Goal: Complete application form: Complete application form

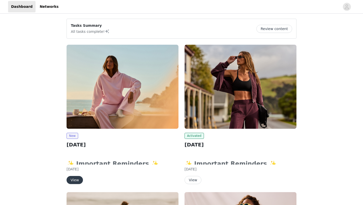
click at [75, 181] on button "View" at bounding box center [75, 180] width 16 height 8
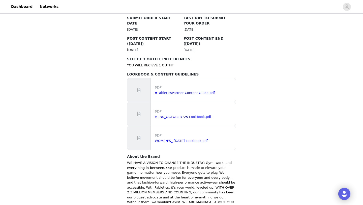
scroll to position [316, 0]
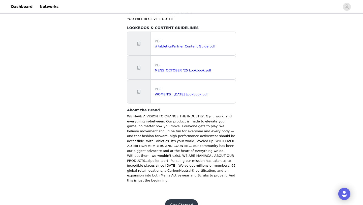
click at [171, 199] on button "Get Started" at bounding box center [182, 205] width 34 height 12
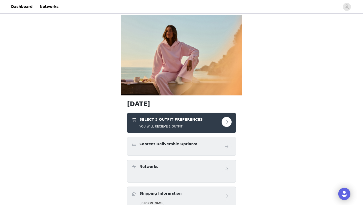
click at [229, 123] on button "button" at bounding box center [227, 122] width 10 height 10
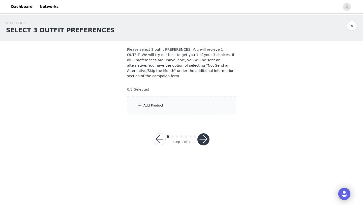
click at [179, 106] on div "Add Product" at bounding box center [181, 105] width 109 height 19
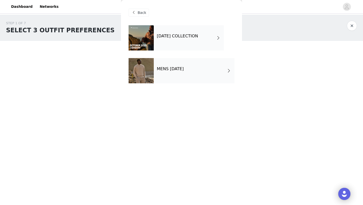
click at [169, 41] on div "[DATE] COLLECTION" at bounding box center [189, 37] width 70 height 25
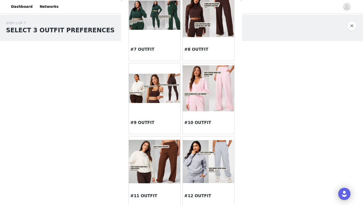
scroll to position [259, 0]
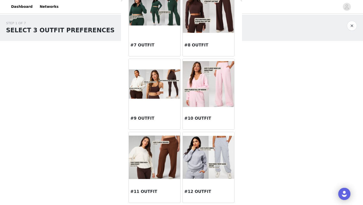
click at [211, 79] on img at bounding box center [208, 84] width 51 height 46
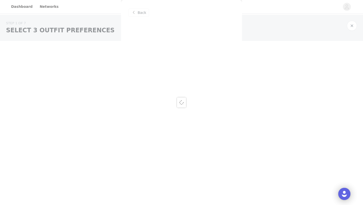
scroll to position [0, 0]
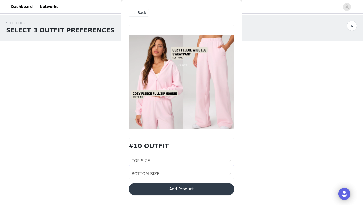
click at [156, 161] on div "TOP SIZE TOP SIZE" at bounding box center [180, 161] width 97 height 10
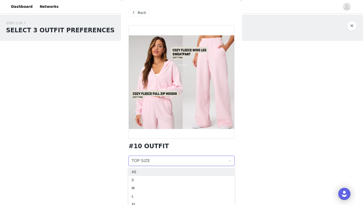
scroll to position [20, 0]
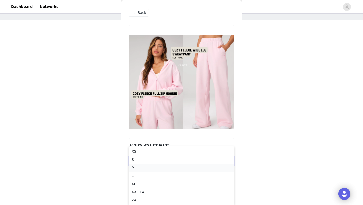
click at [145, 166] on div "M" at bounding box center [182, 168] width 100 height 6
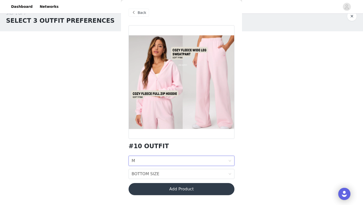
scroll to position [0, 0]
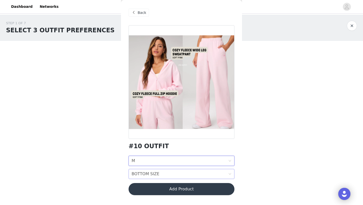
click at [147, 173] on div "BOTTOM SIZE" at bounding box center [146, 174] width 28 height 10
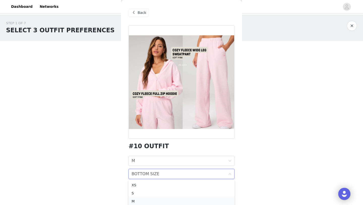
click at [144, 198] on li "M" at bounding box center [182, 201] width 106 height 8
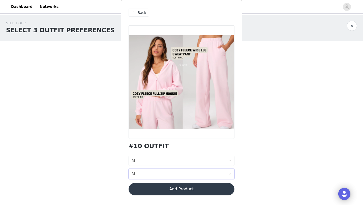
click at [148, 193] on button "Add Product" at bounding box center [182, 189] width 106 height 12
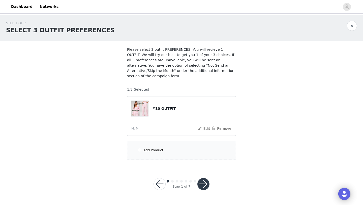
click at [152, 148] on div "Add Product" at bounding box center [153, 149] width 20 height 5
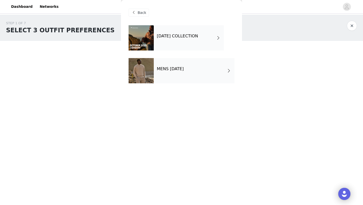
click at [174, 34] on div "[DATE] COLLECTION" at bounding box center [189, 37] width 70 height 25
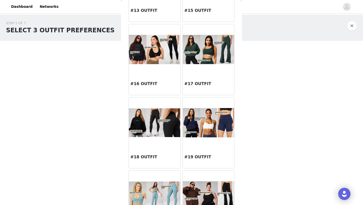
scroll to position [507, 0]
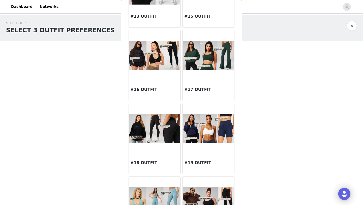
click at [214, 61] on img at bounding box center [208, 55] width 51 height 29
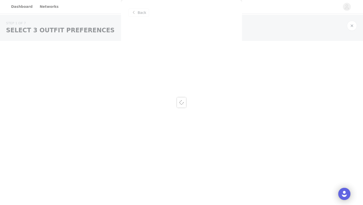
scroll to position [0, 0]
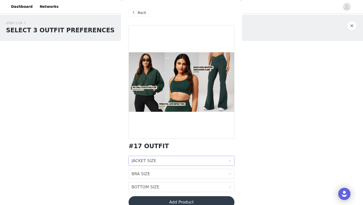
click at [164, 161] on div "JACKET SIZE JACKET SIZE" at bounding box center [180, 161] width 97 height 10
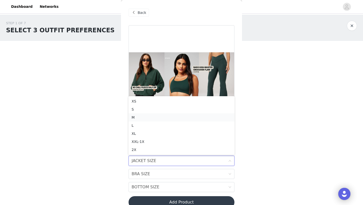
click at [153, 118] on div "M" at bounding box center [182, 117] width 100 height 6
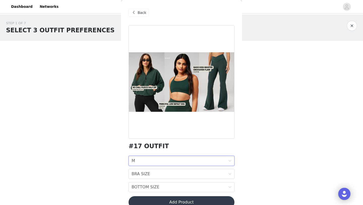
click at [139, 12] on span "Back" at bounding box center [142, 12] width 9 height 5
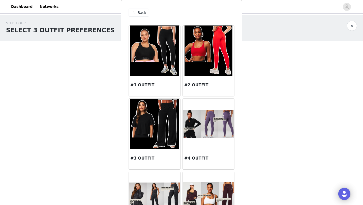
click at [139, 12] on span "Back" at bounding box center [142, 12] width 9 height 5
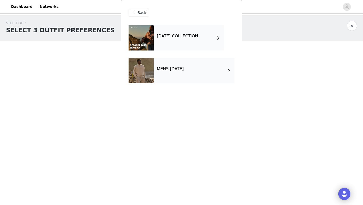
click at [172, 36] on h4 "[DATE] COLLECTION" at bounding box center [177, 36] width 41 height 5
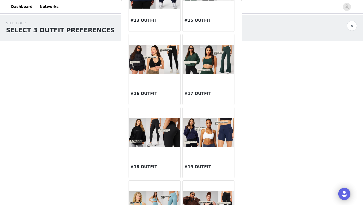
scroll to position [550, 0]
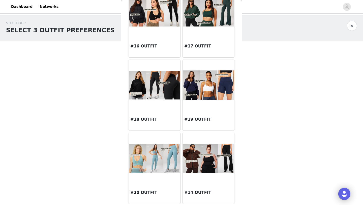
click at [210, 30] on div at bounding box center [208, 12] width 51 height 50
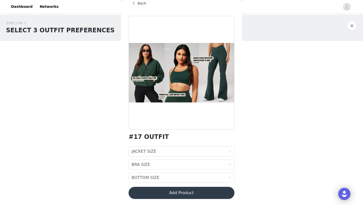
scroll to position [9, 0]
click at [173, 152] on div "JACKET SIZE JACKET SIZE" at bounding box center [180, 151] width 97 height 10
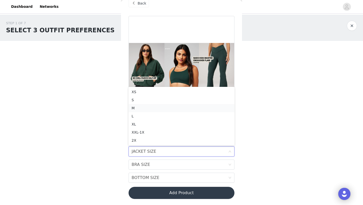
click at [154, 107] on div "M" at bounding box center [182, 108] width 100 height 6
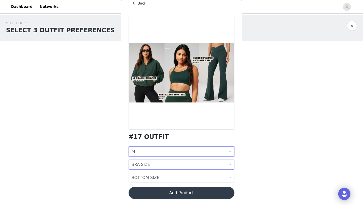
click at [167, 163] on div "BRA SIZE BRA SIZE" at bounding box center [180, 165] width 97 height 10
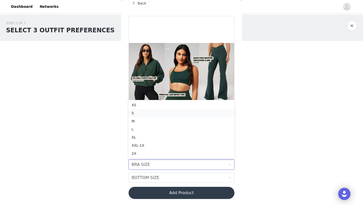
click at [143, 112] on div "S" at bounding box center [182, 113] width 100 height 6
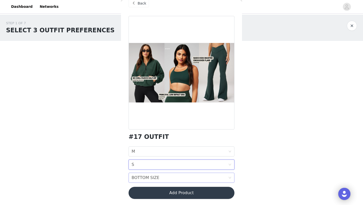
click at [171, 178] on div "BOTTOM SIZE BOTTOM SIZE" at bounding box center [180, 178] width 97 height 10
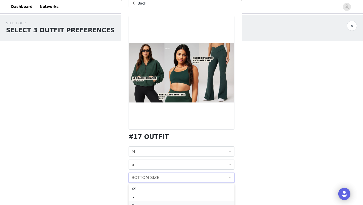
click at [160, 202] on div "M" at bounding box center [182, 205] width 100 height 6
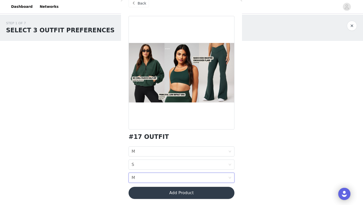
click at [169, 193] on button "Add Product" at bounding box center [182, 193] width 106 height 12
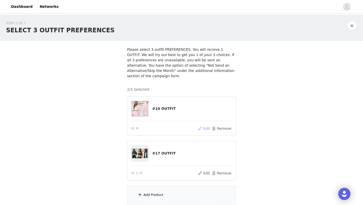
click at [206, 130] on button "Edit" at bounding box center [204, 128] width 13 height 6
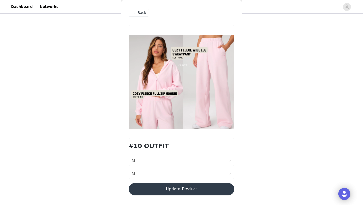
scroll to position [42, 0]
click at [142, 15] on span "Back" at bounding box center [142, 12] width 9 height 5
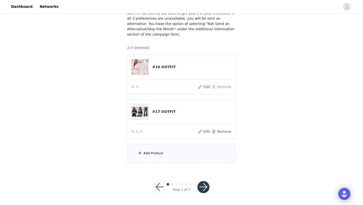
click at [221, 85] on button "Remove" at bounding box center [221, 87] width 20 height 6
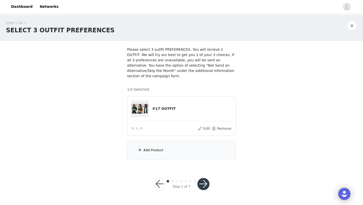
click at [174, 148] on div "Add Product" at bounding box center [181, 150] width 109 height 19
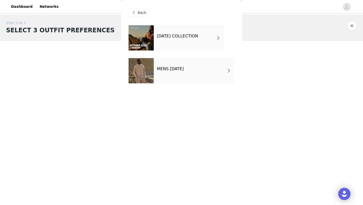
click at [192, 43] on div "[DATE] COLLECTION" at bounding box center [189, 37] width 70 height 25
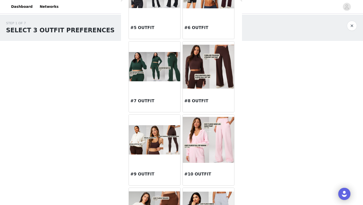
scroll to position [211, 0]
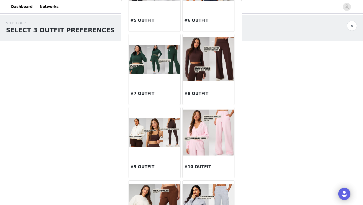
click at [217, 134] on img at bounding box center [208, 132] width 51 height 46
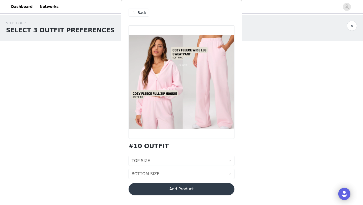
scroll to position [0, 0]
click at [161, 160] on div "TOP SIZE TOP SIZE" at bounding box center [180, 161] width 97 height 10
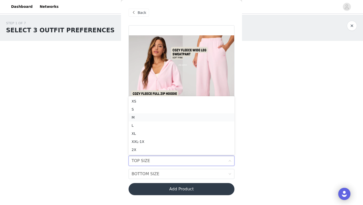
click at [155, 116] on div "M" at bounding box center [182, 117] width 100 height 6
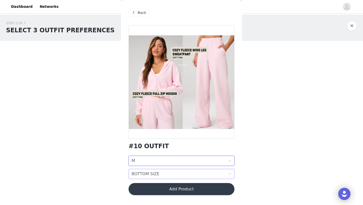
click at [171, 172] on div "BOTTOM SIZE BOTTOM SIZE" at bounding box center [180, 174] width 97 height 10
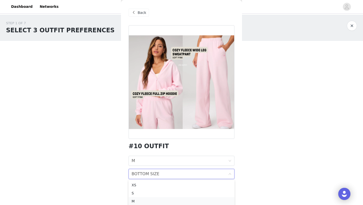
click at [149, 201] on div "M" at bounding box center [182, 201] width 100 height 6
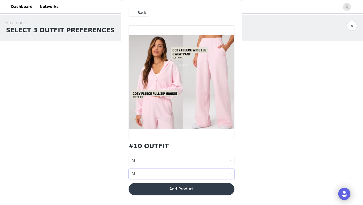
click at [155, 190] on button "Add Product" at bounding box center [182, 189] width 106 height 12
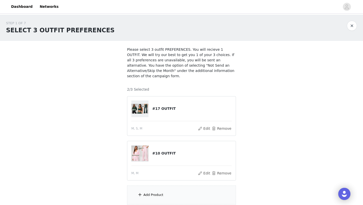
click at [155, 190] on div "Add Product" at bounding box center [181, 194] width 109 height 19
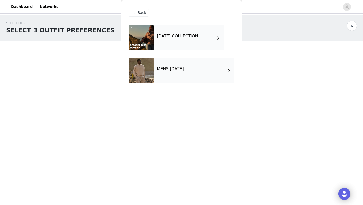
click at [183, 38] on h4 "[DATE] COLLECTION" at bounding box center [177, 36] width 41 height 5
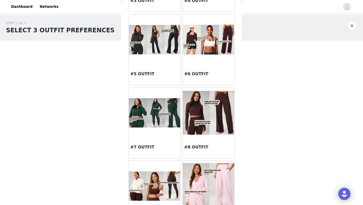
scroll to position [158, 0]
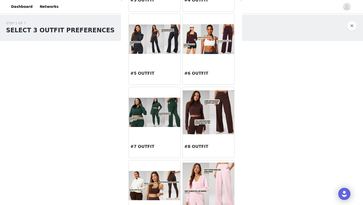
click at [205, 43] on img at bounding box center [208, 38] width 51 height 29
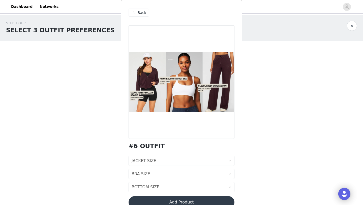
scroll to position [9, 0]
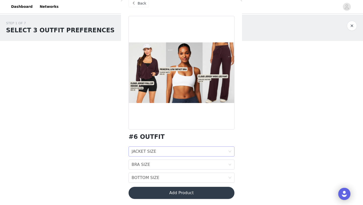
click at [174, 151] on div "JACKET SIZE JACKET SIZE" at bounding box center [180, 151] width 97 height 10
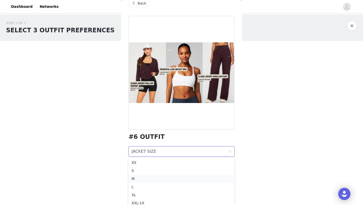
click at [158, 180] on div "M" at bounding box center [182, 179] width 100 height 6
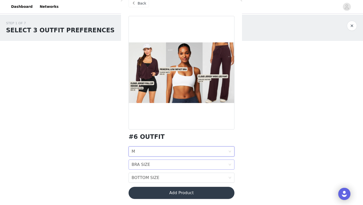
click at [158, 168] on div "BRA SIZE BRA SIZE" at bounding box center [180, 165] width 97 height 10
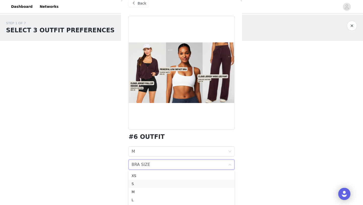
click at [154, 183] on div "S" at bounding box center [182, 184] width 100 height 6
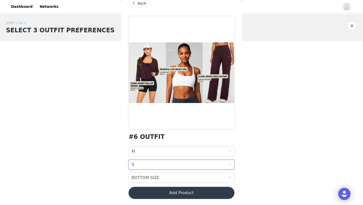
click at [154, 183] on div "#6 OUTFIT JACKET SIZE M BRA SIZE S BOTTOM SIZE BOTTOM SIZE Add Product" at bounding box center [182, 110] width 106 height 189
click at [154, 178] on div "BOTTOM SIZE" at bounding box center [146, 178] width 28 height 10
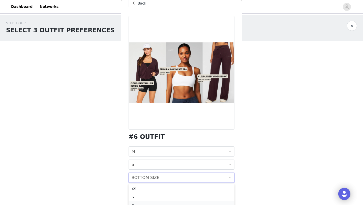
click at [149, 202] on div "M" at bounding box center [182, 205] width 100 height 6
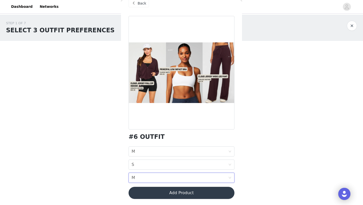
click at [158, 194] on button "Add Product" at bounding box center [182, 193] width 106 height 12
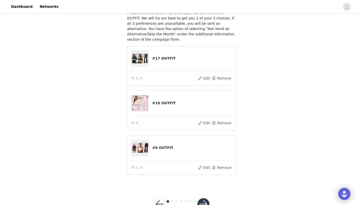
scroll to position [54, 0]
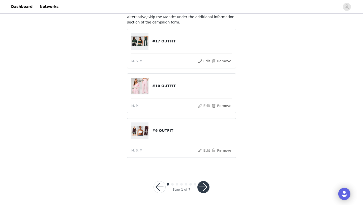
click at [200, 186] on button "button" at bounding box center [203, 187] width 12 height 12
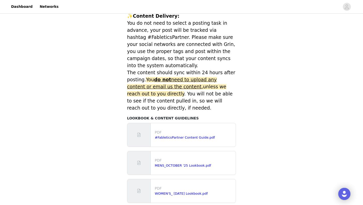
scroll to position [224, 0]
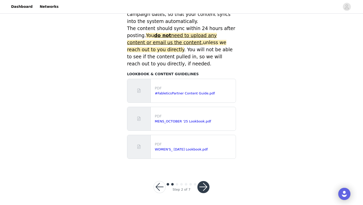
click at [206, 183] on button "button" at bounding box center [203, 187] width 12 height 12
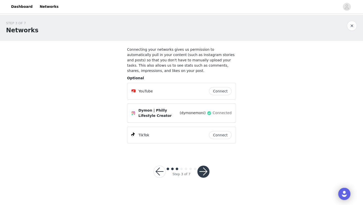
click at [206, 173] on button "button" at bounding box center [203, 171] width 12 height 12
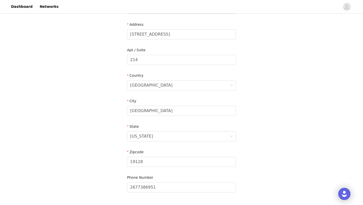
scroll to position [139, 0]
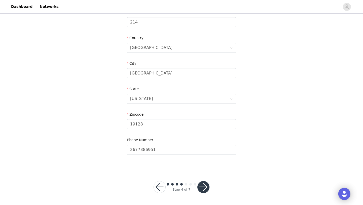
click at [205, 184] on button "button" at bounding box center [203, 187] width 12 height 12
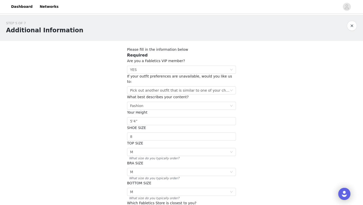
scroll to position [67, 0]
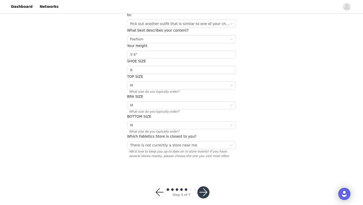
click at [159, 188] on button "button" at bounding box center [159, 192] width 12 height 12
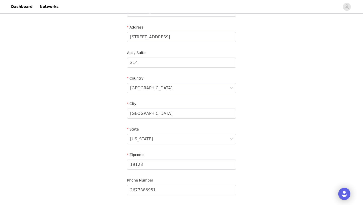
scroll to position [139, 0]
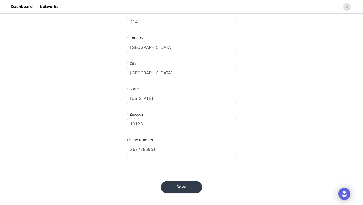
click at [176, 188] on button "Save" at bounding box center [181, 187] width 41 height 12
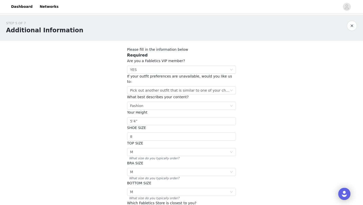
scroll to position [67, 0]
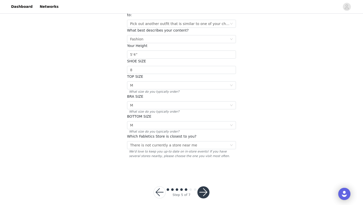
click at [205, 188] on button "button" at bounding box center [203, 192] width 12 height 12
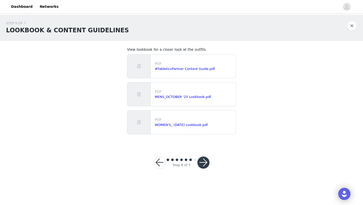
click at [201, 161] on button "button" at bounding box center [203, 162] width 12 height 12
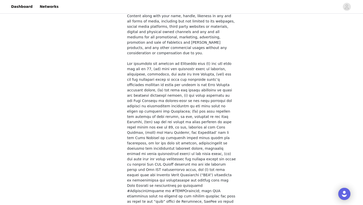
scroll to position [367, 0]
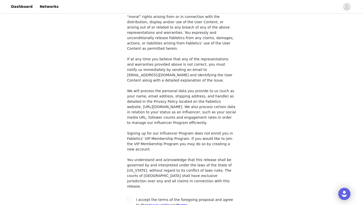
click at [132, 197] on div at bounding box center [130, 199] width 7 height 5
click at [129, 197] on input "checkbox" at bounding box center [129, 199] width 4 height 4
checkbox input "true"
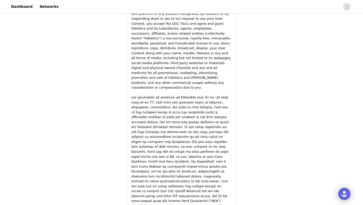
scroll to position [719, 0]
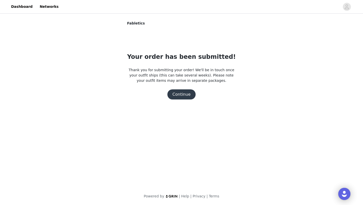
scroll to position [0, 0]
click at [180, 93] on button "Continue" at bounding box center [181, 94] width 28 height 10
